Goal: Task Accomplishment & Management: Manage account settings

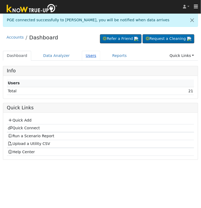
click at [100, 61] on link "Users" at bounding box center [91, 56] width 19 height 10
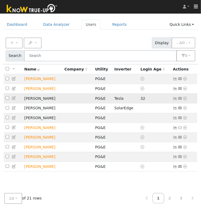
scroll to position [78, 0]
click at [180, 197] on link "3" at bounding box center [181, 198] width 12 height 10
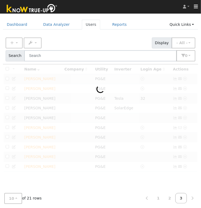
scroll to position [37, 0]
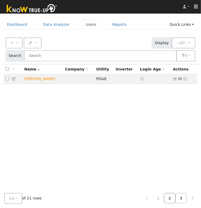
click at [169, 197] on link "2" at bounding box center [170, 198] width 12 height 10
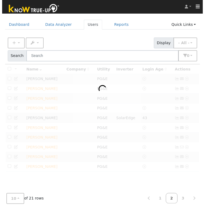
scroll to position [72, 0]
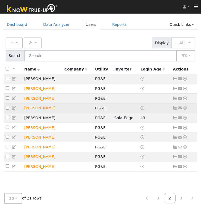
click at [63, 104] on td "[PERSON_NAME]" at bounding box center [42, 109] width 40 height 10
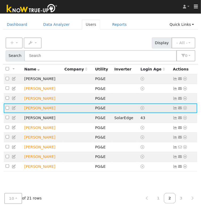
click at [63, 104] on td "[PERSON_NAME]" at bounding box center [42, 109] width 40 height 10
click at [178, 106] on icon at bounding box center [175, 108] width 5 height 4
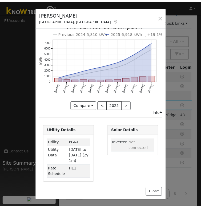
scroll to position [0, 0]
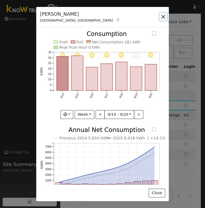
click at [164, 19] on button "button" at bounding box center [163, 16] width 7 height 7
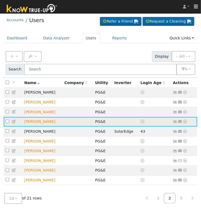
scroll to position [0, 14]
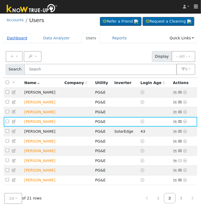
click at [31, 43] on link "Dashboard" at bounding box center [17, 38] width 28 height 10
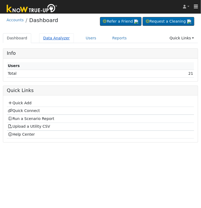
click at [74, 43] on link "Data Analyzer" at bounding box center [56, 38] width 35 height 10
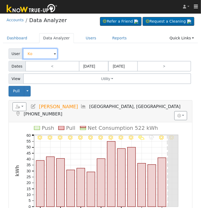
type input "K"
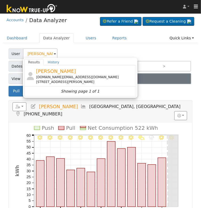
click at [122, 80] on div "[DOMAIN_NAME][EMAIL_ADDRESS][DOMAIN_NAME]" at bounding box center [85, 77] width 99 height 5
type input "[PERSON_NAME]"
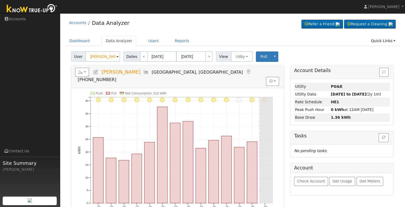
click at [128, 73] on h5 "Reports Scenario Health Check Energy Audit Account Timeline User Audit Trail In…" at bounding box center [177, 75] width 205 height 15
click at [143, 71] on icon at bounding box center [146, 72] width 6 height 5
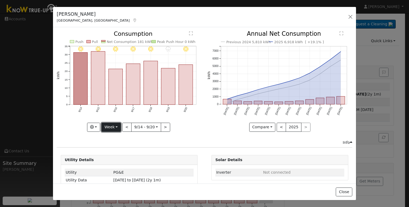
click at [110, 125] on button "Week" at bounding box center [110, 126] width 19 height 9
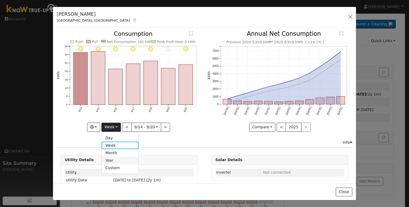
click at [117, 159] on link "Year" at bounding box center [120, 159] width 37 height 7
type input "2024-09-01"
